Goal: Task Accomplishment & Management: Complete application form

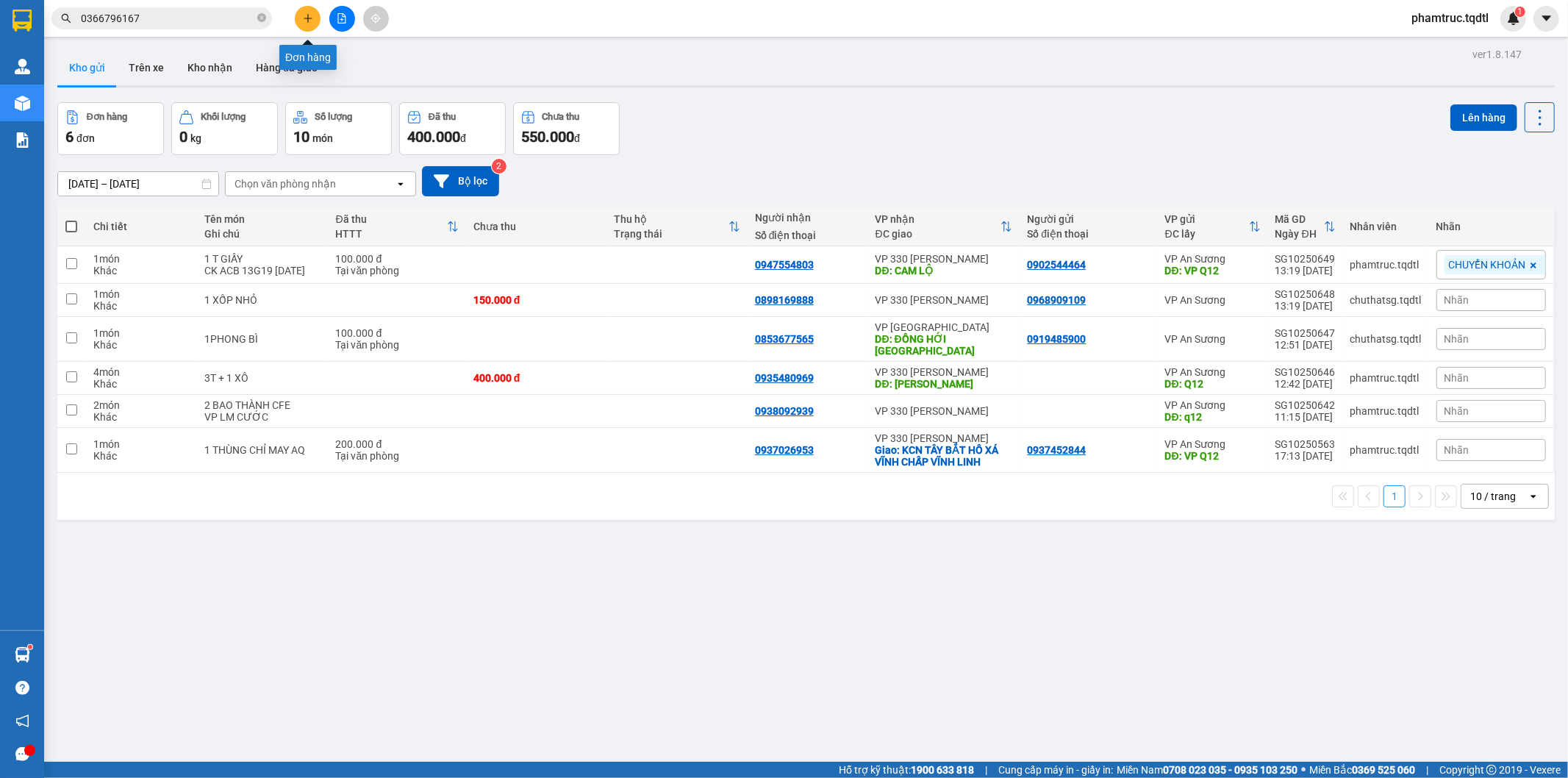
click at [312, 15] on icon "plus" at bounding box center [308, 18] width 11 height 11
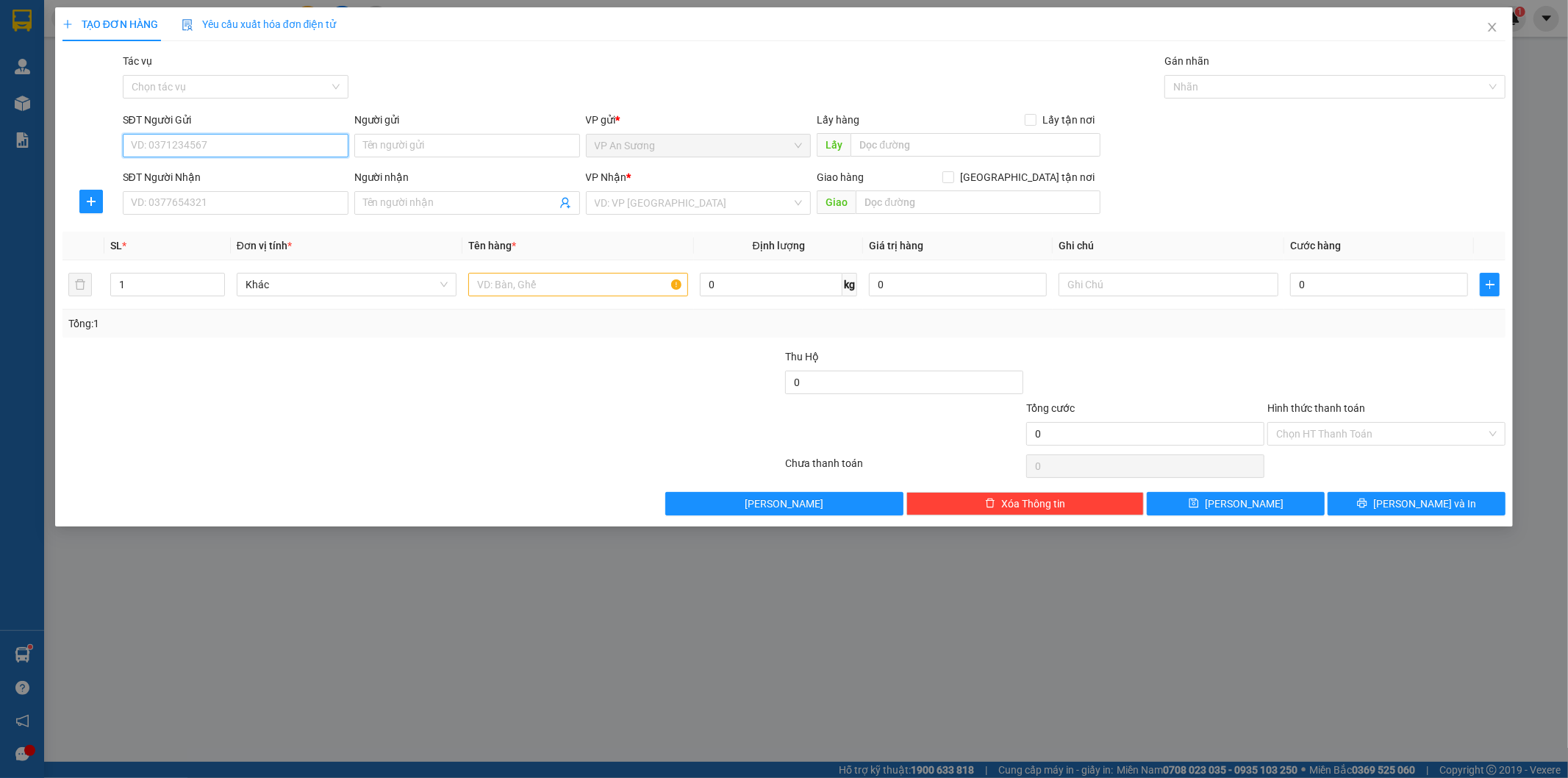
click at [307, 145] on input "SĐT Người Gửi" at bounding box center [236, 146] width 226 height 24
type input "0386085173"
click at [288, 199] on input "SĐT Người Nhận" at bounding box center [236, 203] width 226 height 24
type input "0916440953"
click at [524, 287] on input "text" at bounding box center [578, 284] width 220 height 24
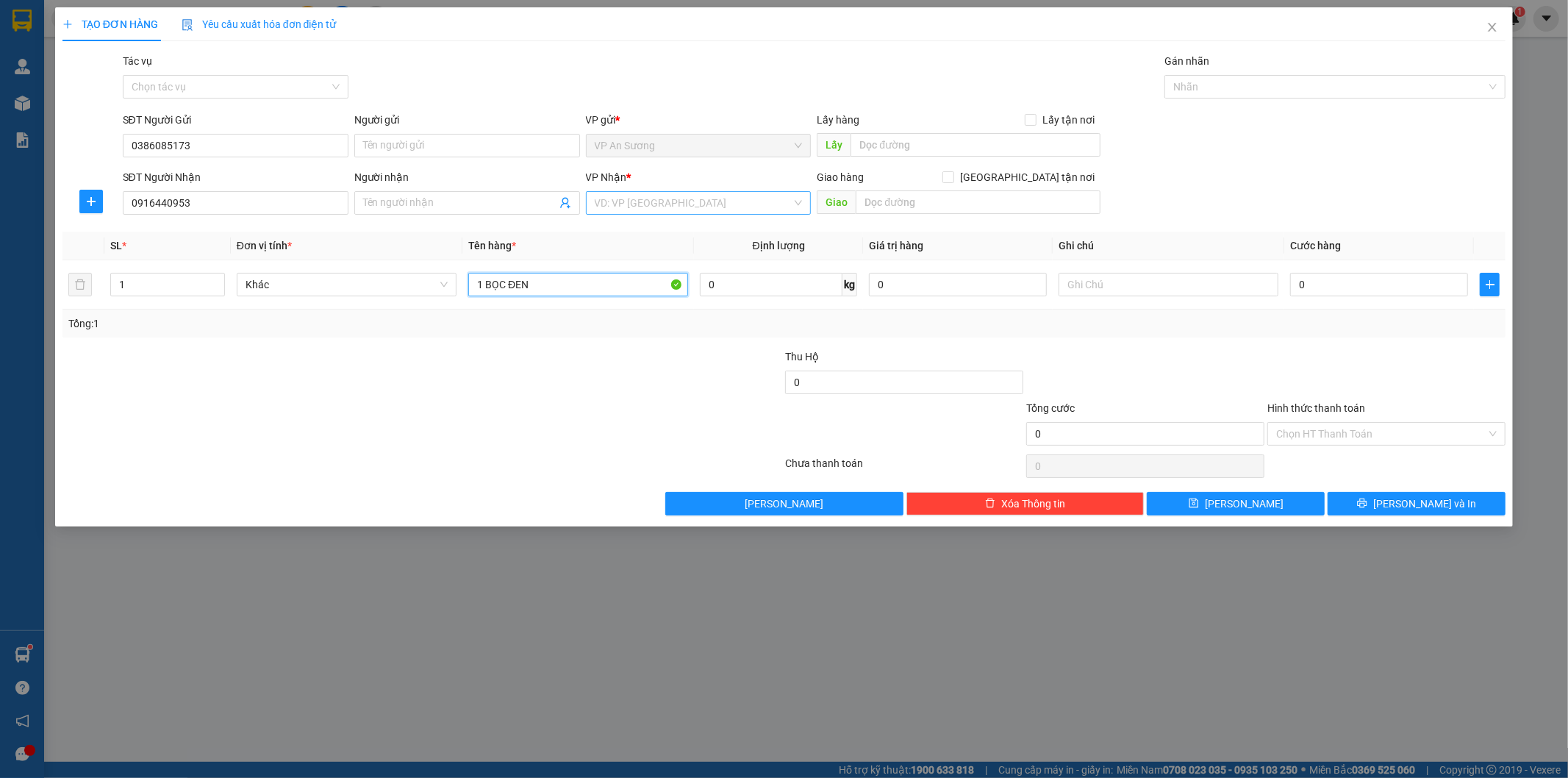
type input "1 BỌC ĐEN"
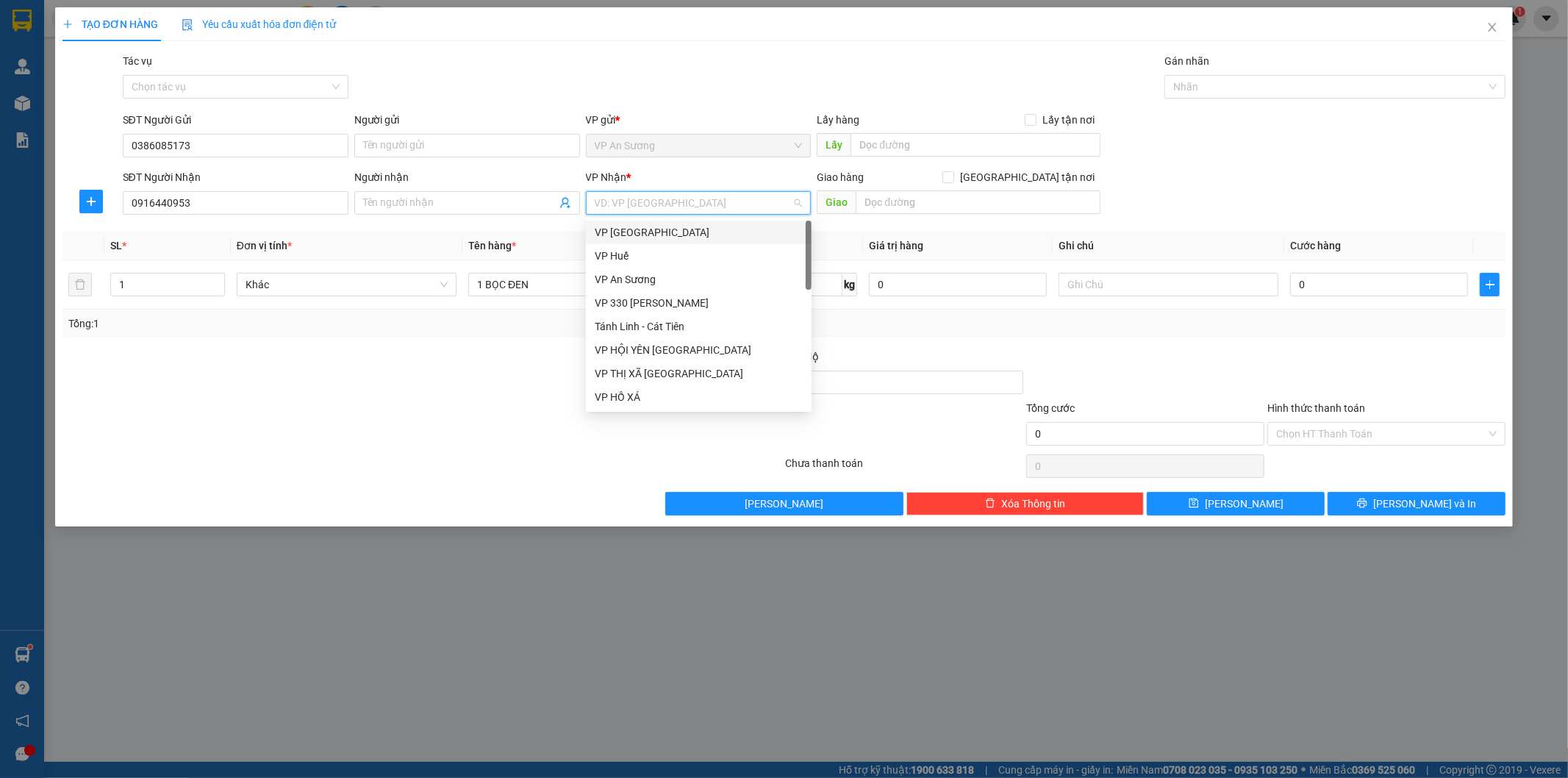
click at [621, 197] on input "search" at bounding box center [694, 203] width 198 height 22
drag, startPoint x: 672, startPoint y: 304, endPoint x: 638, endPoint y: 298, distance: 34.5
click at [672, 304] on div "VP 330 [PERSON_NAME]" at bounding box center [699, 303] width 208 height 16
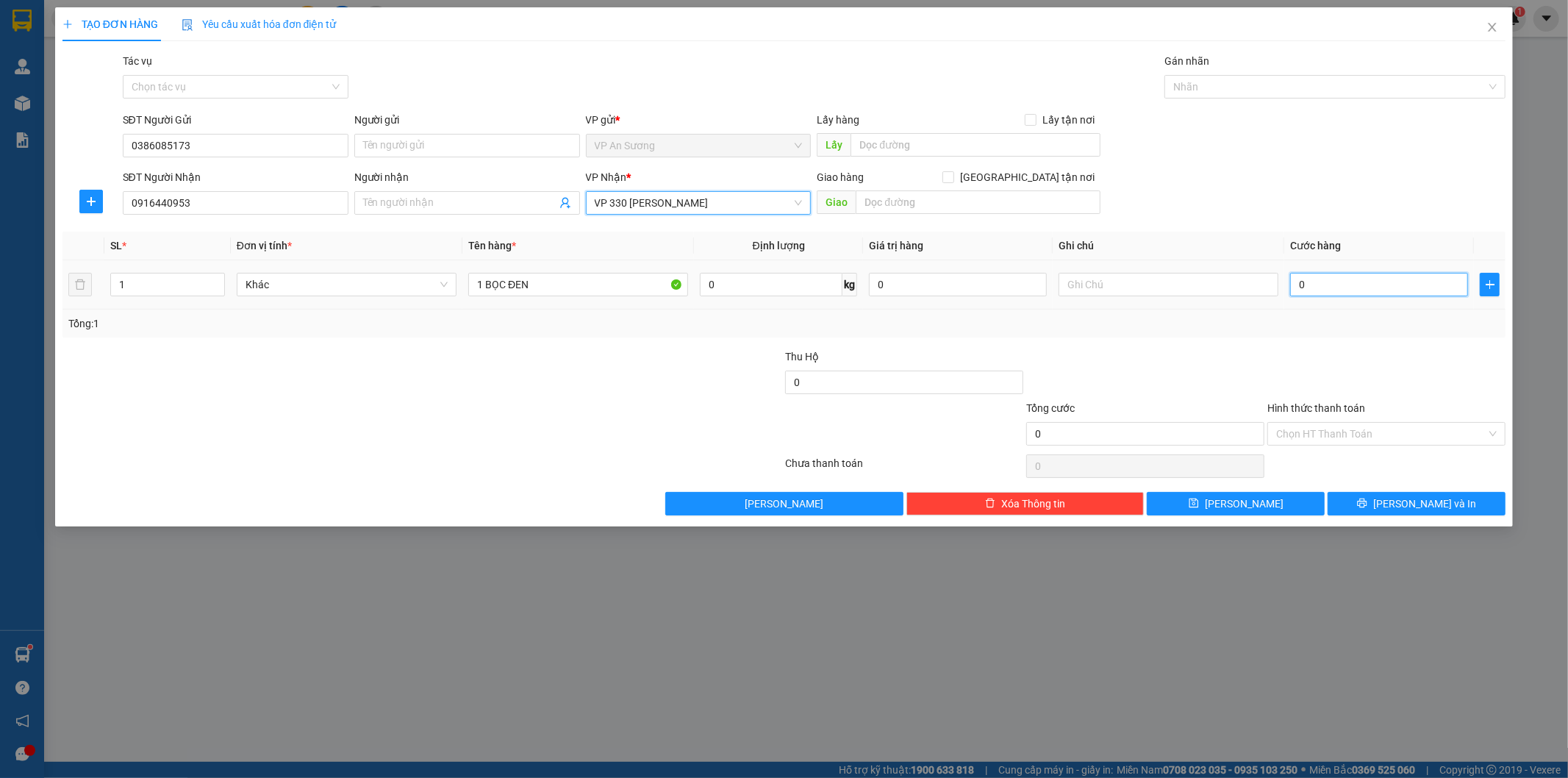
click at [1319, 284] on input "0" at bounding box center [1379, 284] width 178 height 24
click at [1295, 287] on input "0" at bounding box center [1379, 284] width 178 height 24
type input "10"
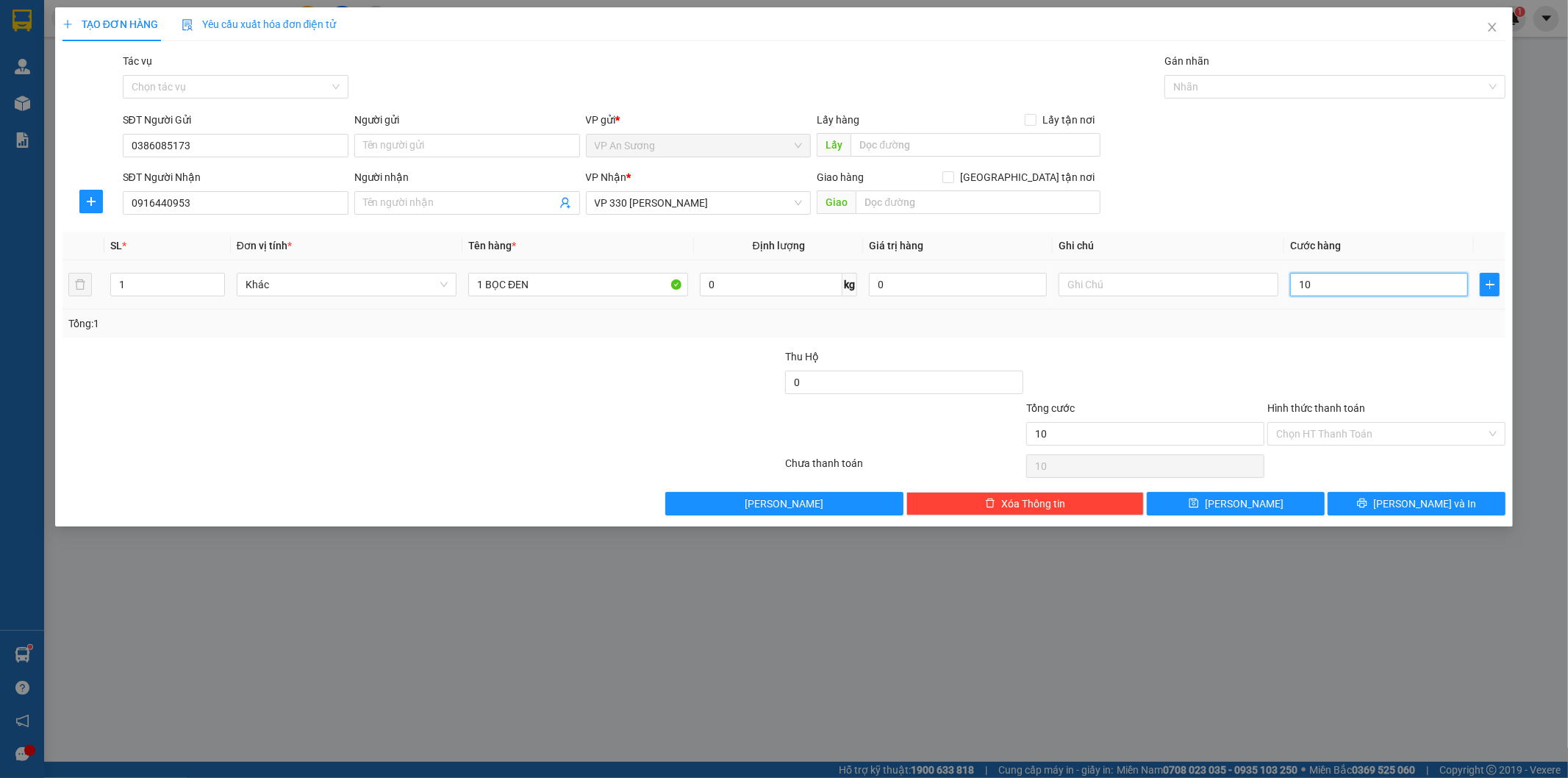
type input "100"
type input "1.000"
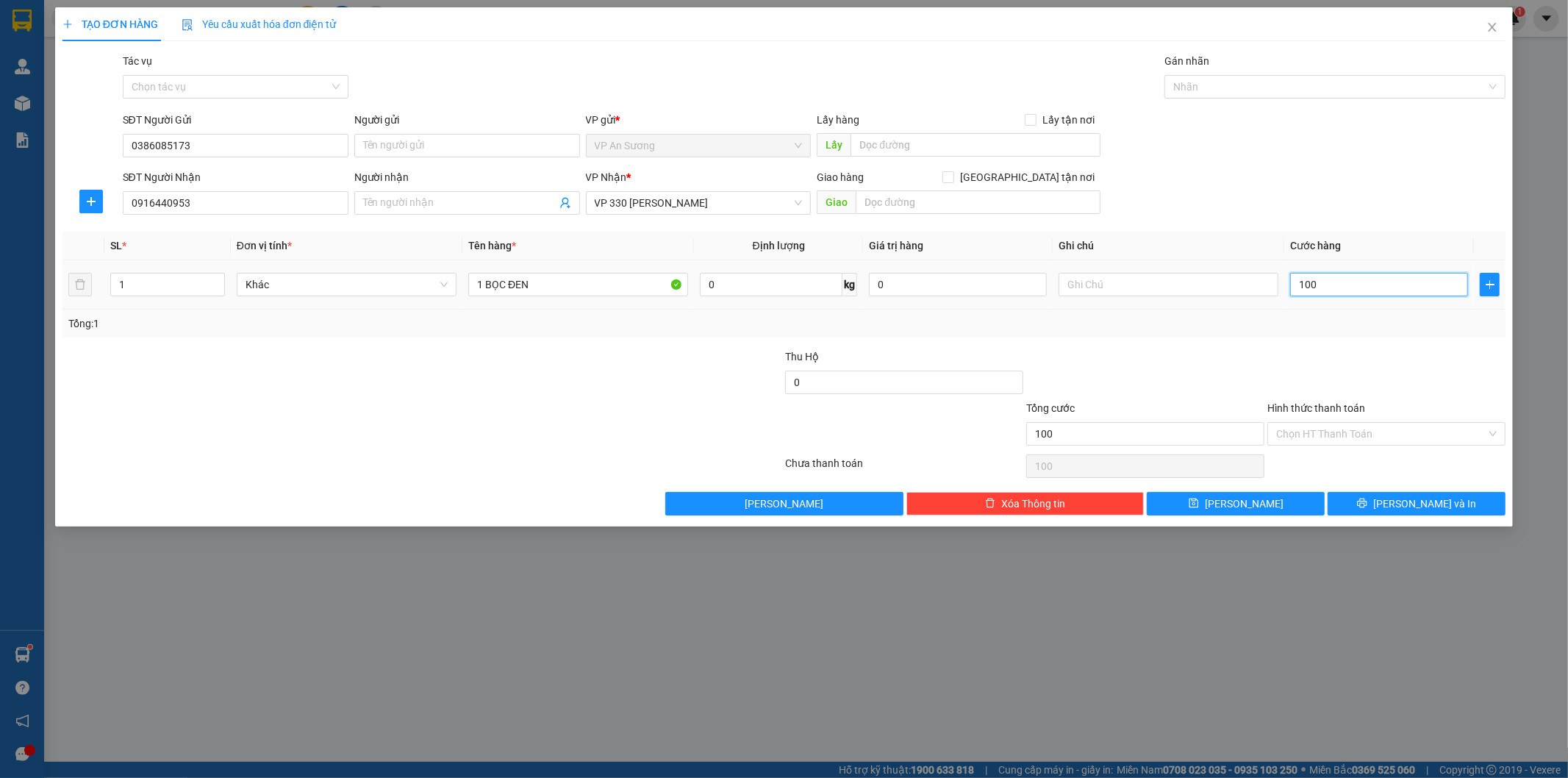
type input "1.000"
type input "10.000"
type input "100.000"
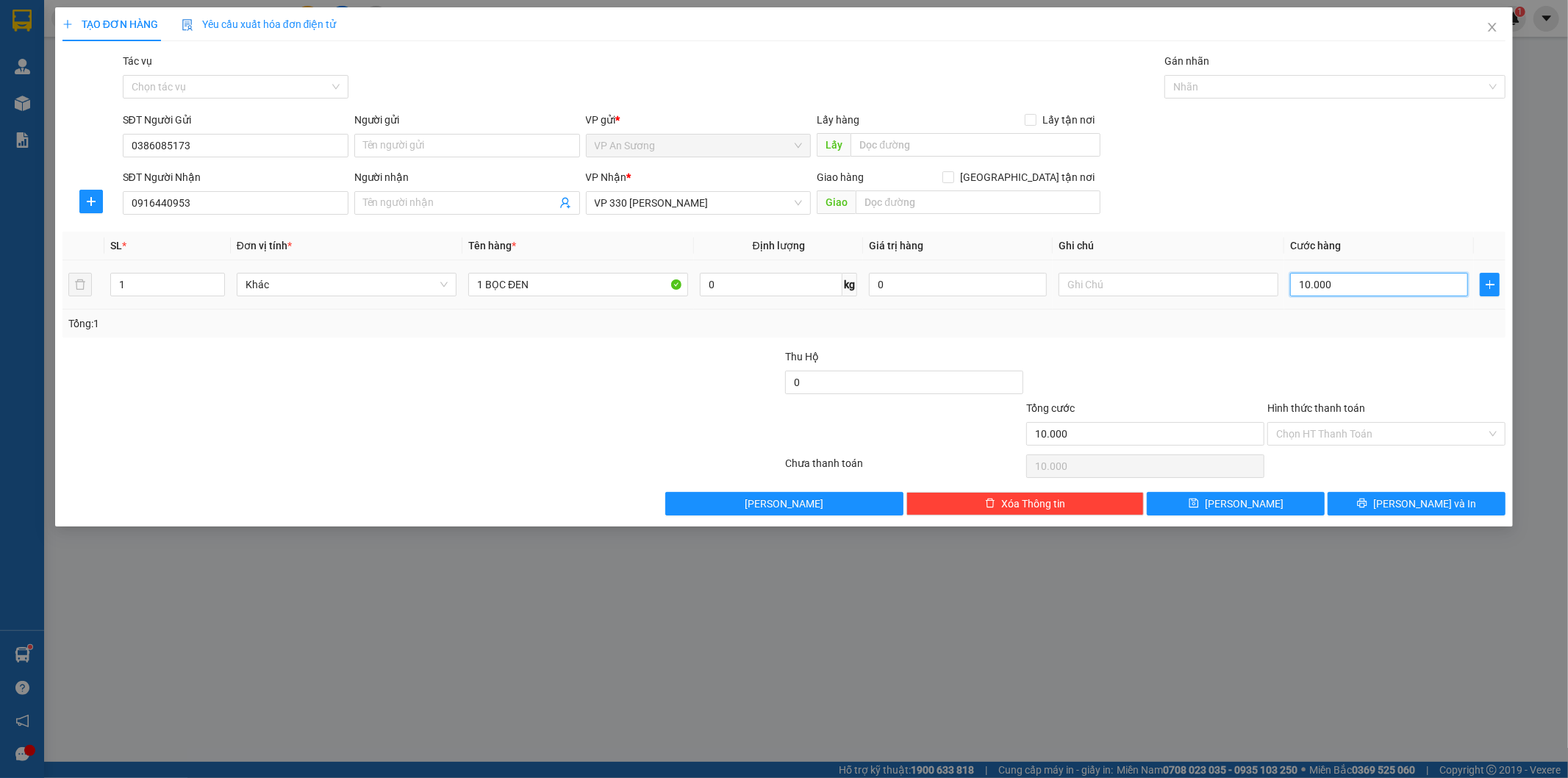
type input "100.000"
click at [1017, 140] on input "text" at bounding box center [976, 145] width 250 height 24
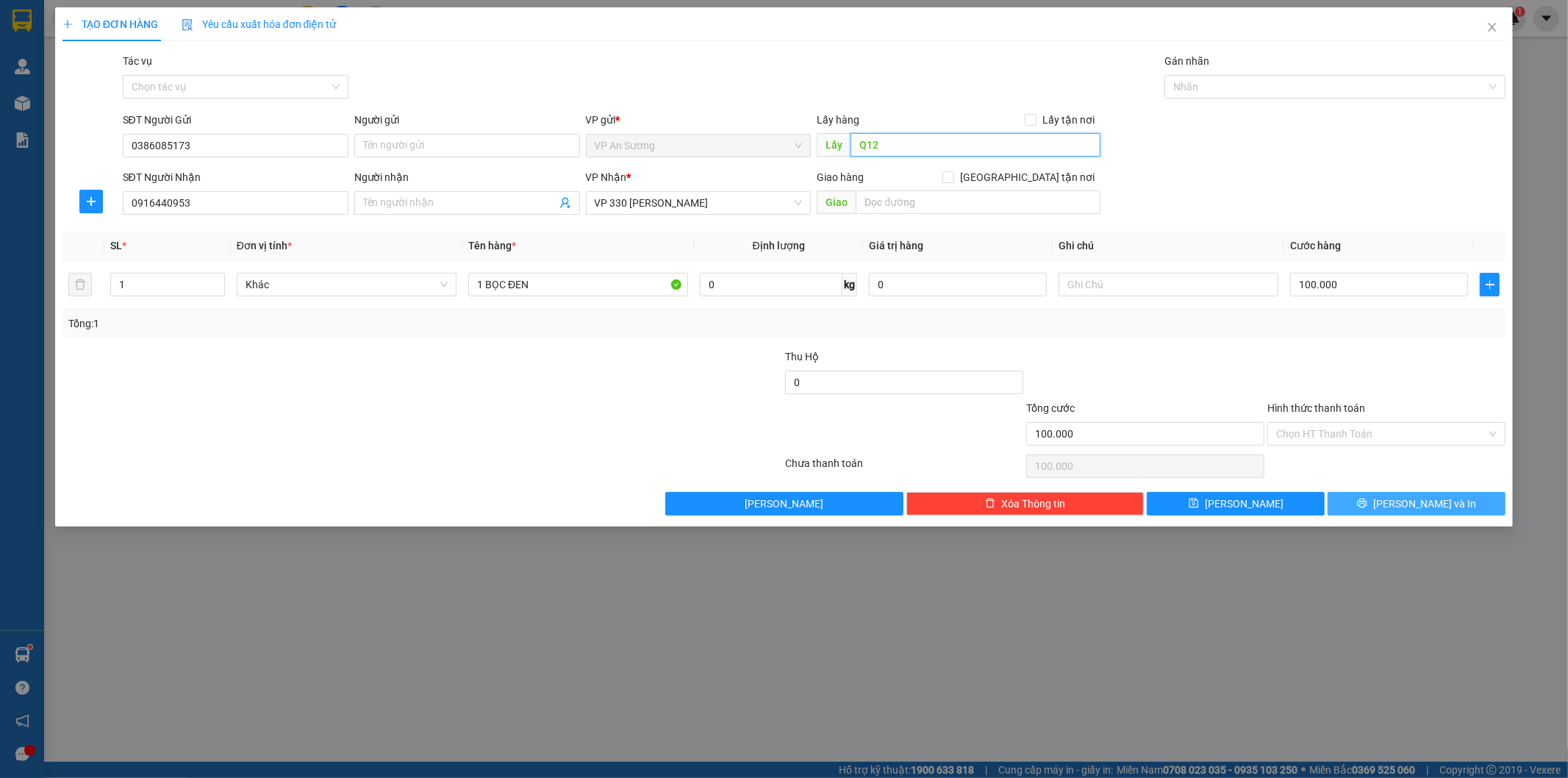
type input "Q12"
click at [1414, 505] on span "[PERSON_NAME] và In" at bounding box center [1425, 504] width 103 height 16
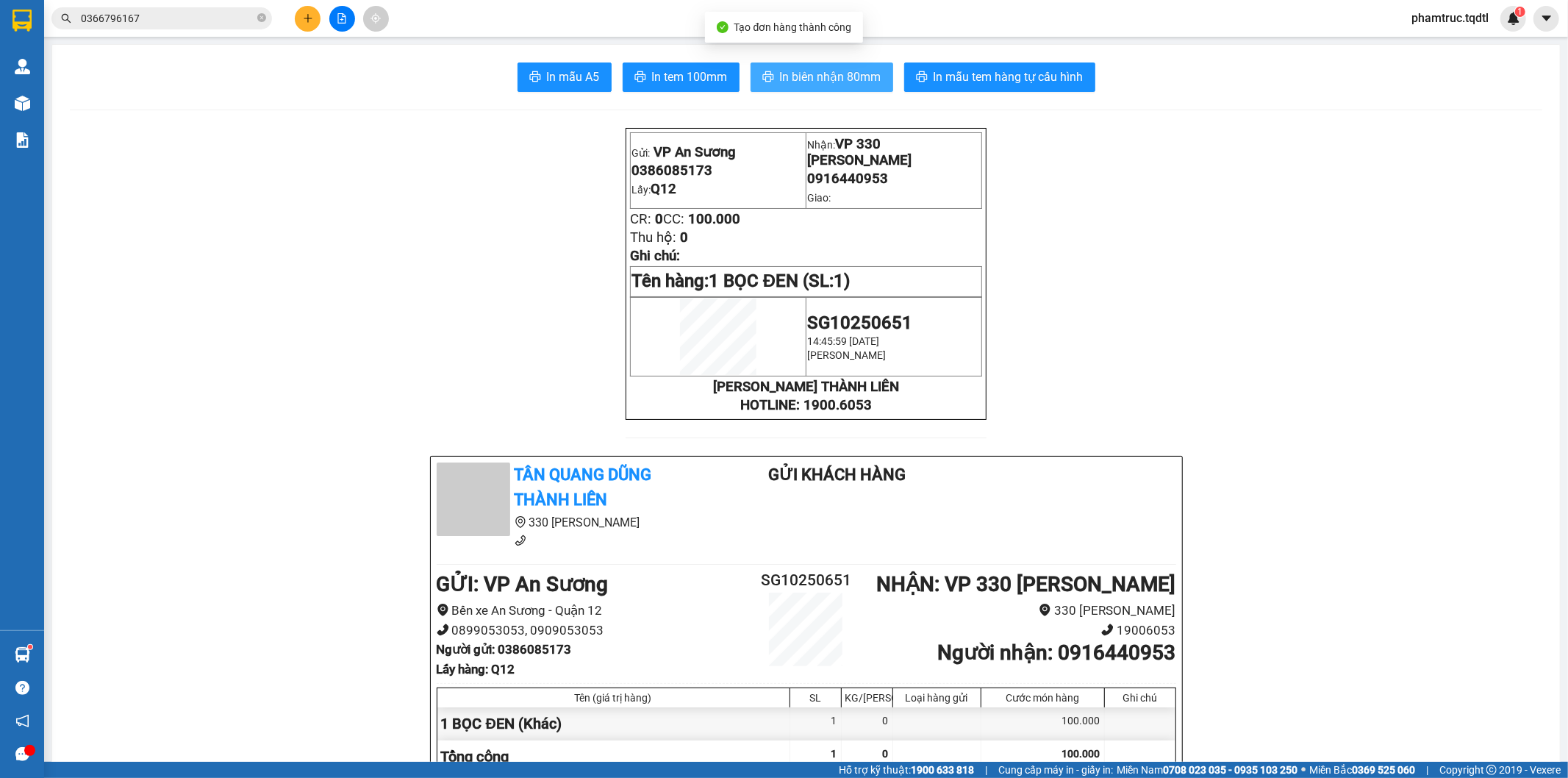
click at [802, 72] on span "In biên nhận 80mm" at bounding box center [831, 77] width 101 height 18
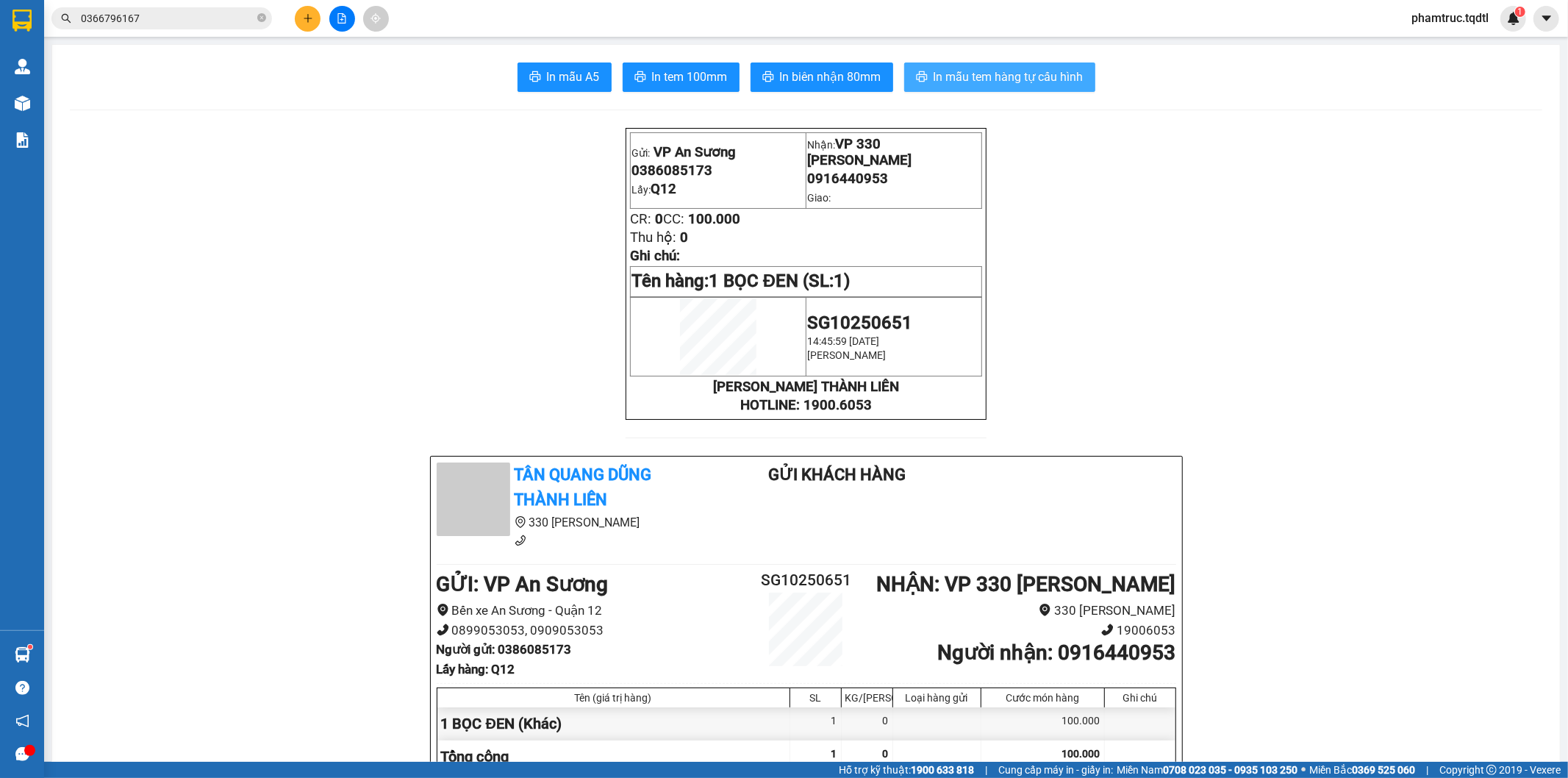
click at [998, 67] on button "In mẫu tem hàng tự cấu hình" at bounding box center [1000, 77] width 191 height 29
